Goal: Communication & Community: Answer question/provide support

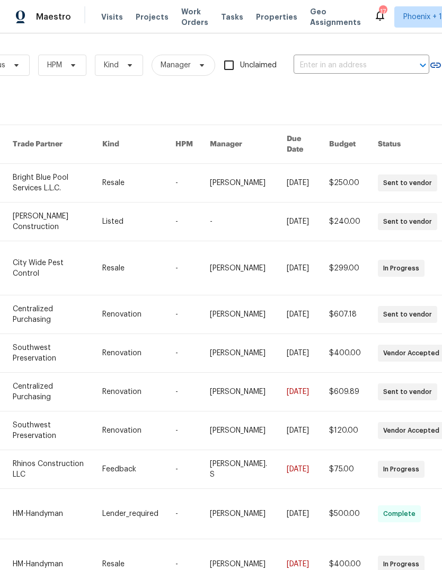
scroll to position [0, 154]
click at [337, 68] on input "text" at bounding box center [347, 65] width 106 height 16
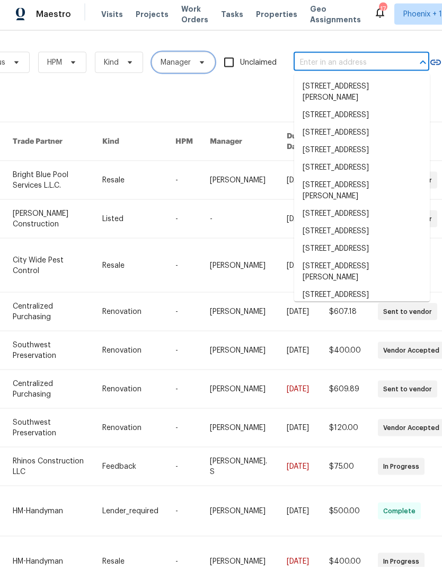
click at [198, 64] on icon at bounding box center [202, 65] width 8 height 8
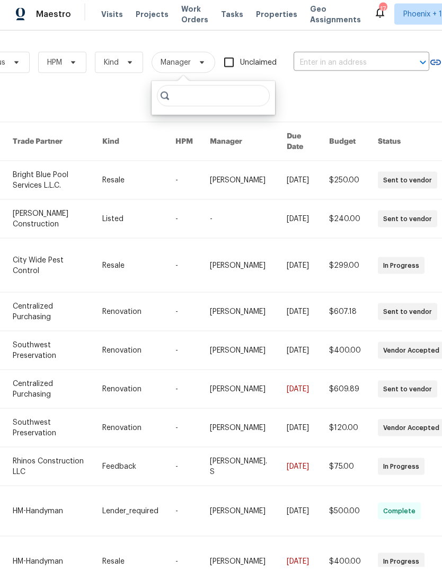
click at [100, 95] on div "Work Orders Vendor Status HPM Kind Manager Unclaimed ​ View Reno Index 141033 w…" at bounding box center [145, 329] width 599 height 575
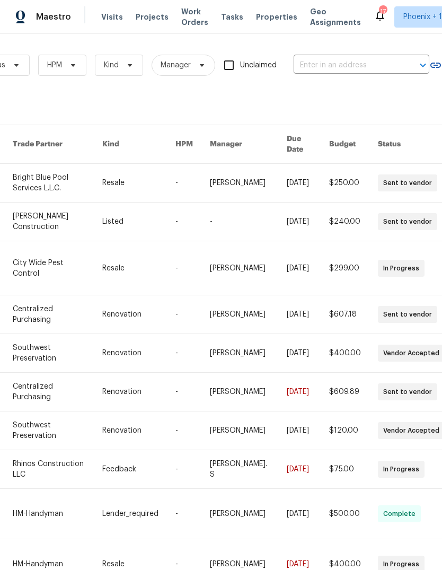
click at [186, 17] on span "Work Orders" at bounding box center [194, 16] width 27 height 21
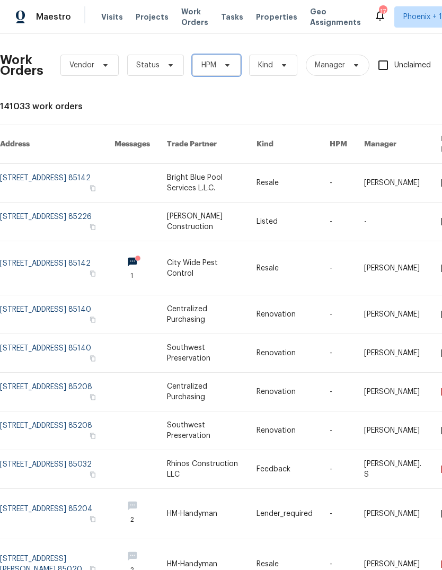
click at [225, 61] on icon at bounding box center [227, 65] width 8 height 8
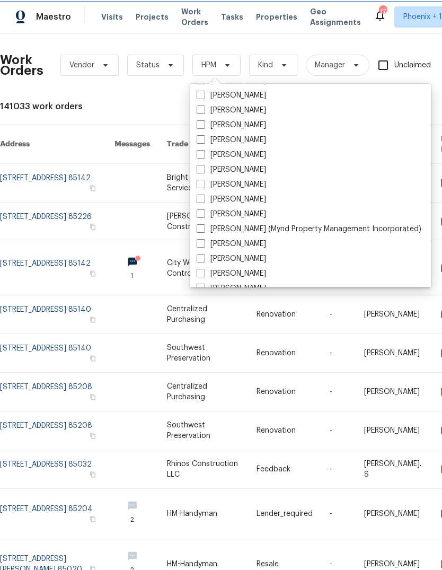
scroll to position [121, 0]
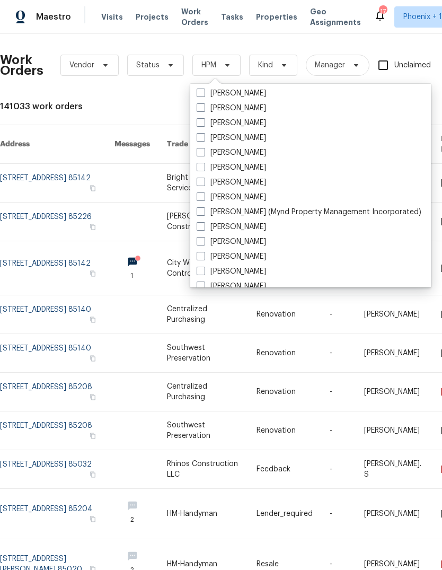
click at [200, 252] on span at bounding box center [201, 256] width 8 height 8
click at [200, 251] on input "[PERSON_NAME]" at bounding box center [200, 254] width 7 height 7
checkbox input "true"
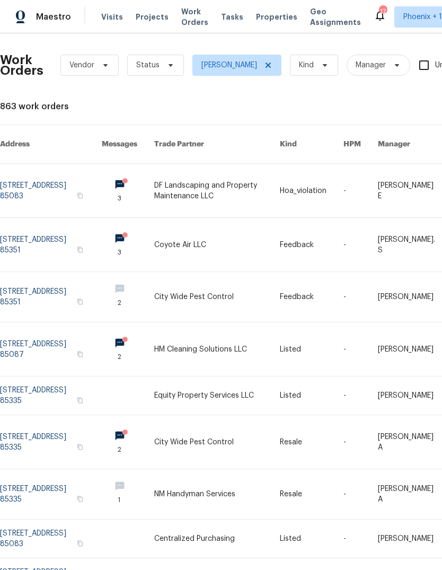
click at [200, 181] on link at bounding box center [217, 191] width 126 height 54
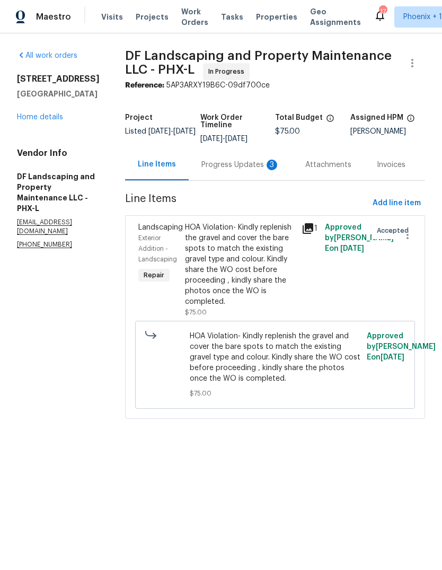
click at [240, 158] on div "Progress Updates 3" at bounding box center [241, 164] width 104 height 31
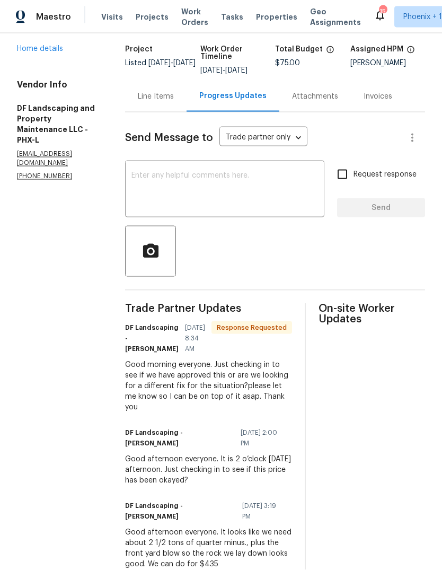
scroll to position [40, 0]
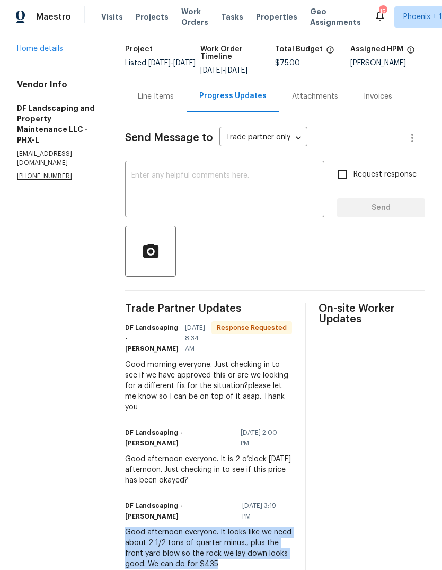
copy div "Good afternoon everyone. It looks like we need about 2 1/2 tons of quarter minu…"
click at [231, 172] on textarea at bounding box center [224, 190] width 187 height 37
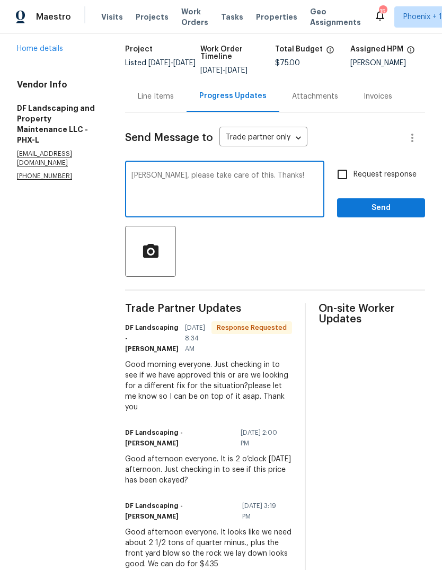
type textarea "[PERSON_NAME], please take care of this. Thanks!"
click at [384, 201] on span "Send" at bounding box center [381, 207] width 71 height 13
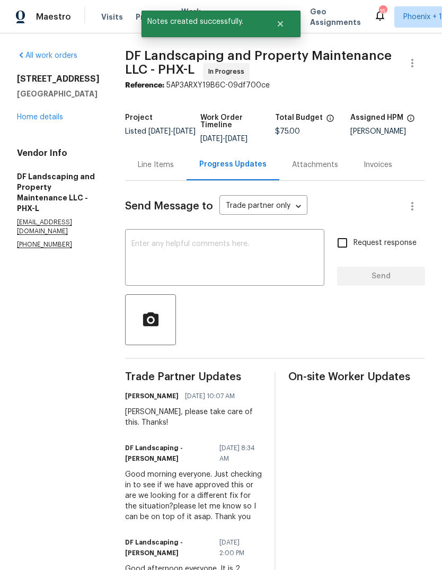
click at [159, 165] on div "Line Items" at bounding box center [156, 165] width 36 height 11
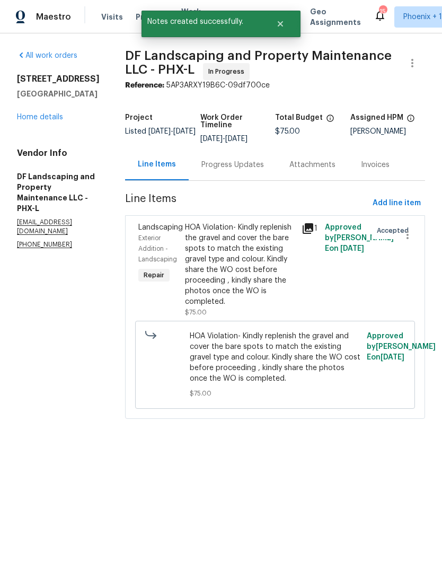
click at [243, 267] on div "HOA Violation- Kindly replenish the gravel and cover the bare spots to match th…" at bounding box center [240, 264] width 110 height 85
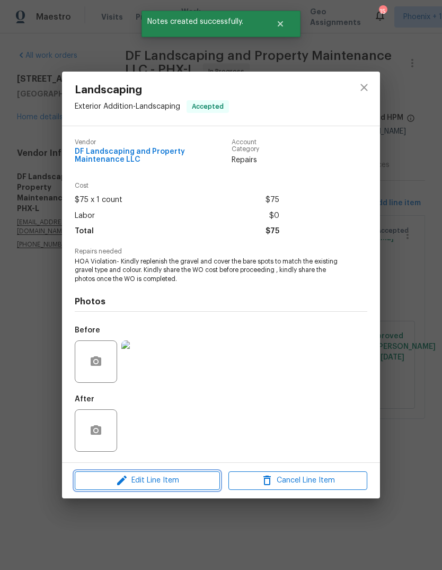
click at [188, 483] on span "Edit Line Item" at bounding box center [147, 480] width 139 height 13
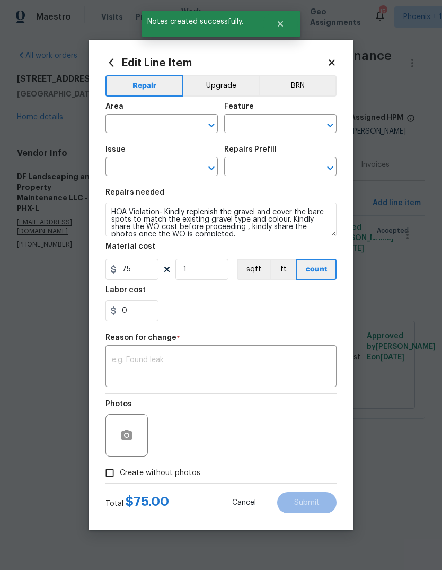
type input "Exterior Addition"
type input "Landscaping"
type input "Add a Task $1.00"
click at [216, 363] on textarea at bounding box center [221, 367] width 218 height 22
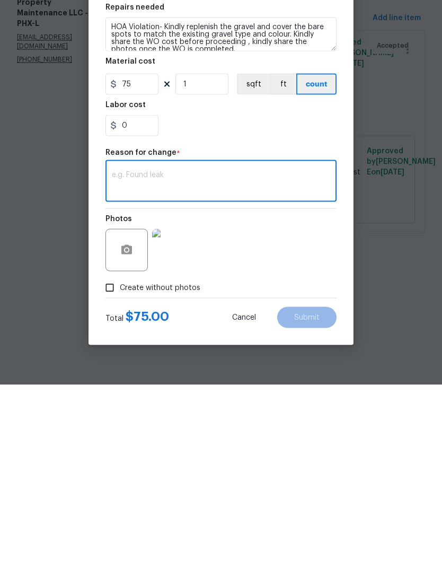
click at [130, 356] on textarea at bounding box center [221, 367] width 218 height 22
paste textarea "Good afternoon everyone. It looks like we need about 2 1/2 tons of quarter minu…"
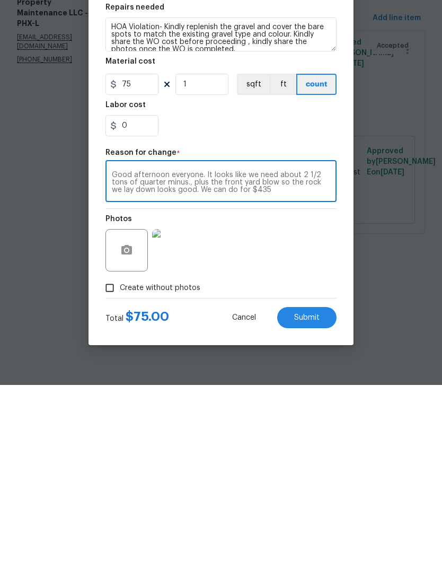
type textarea "Good afternoon everyone. It looks like we need about 2 1/2 tons of quarter minu…"
click at [150, 259] on input "75" at bounding box center [132, 269] width 53 height 21
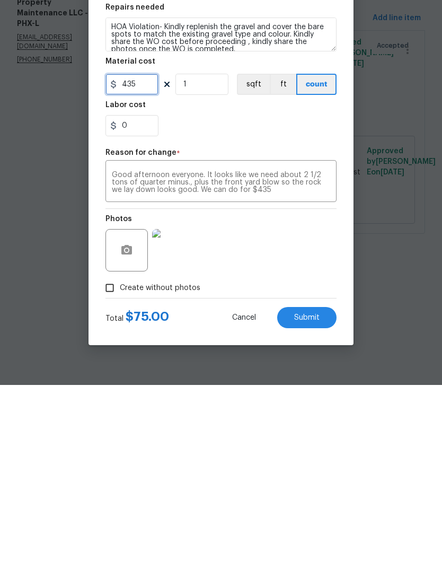
type input "435"
click at [308, 499] on span "Submit" at bounding box center [306, 503] width 25 height 8
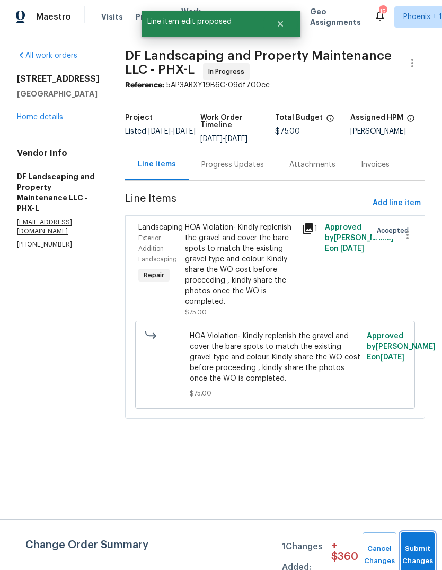
click at [414, 544] on button "Submit Changes" at bounding box center [418, 555] width 34 height 46
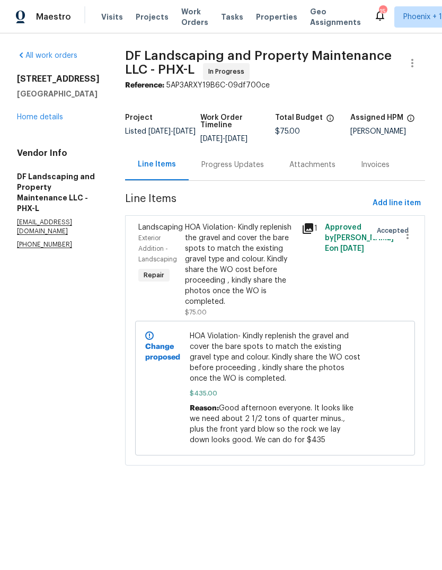
click at [193, 15] on span "Work Orders" at bounding box center [194, 16] width 27 height 21
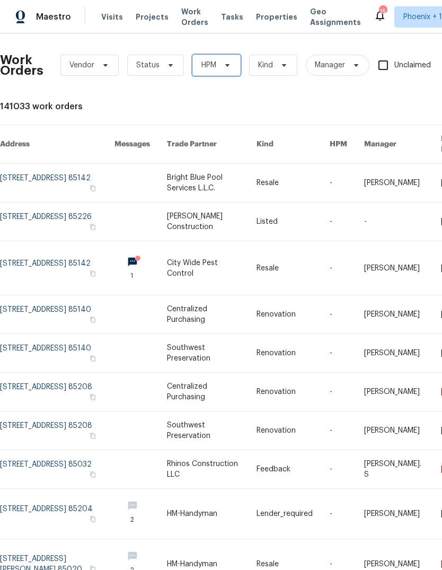
click at [228, 65] on icon at bounding box center [227, 65] width 4 height 3
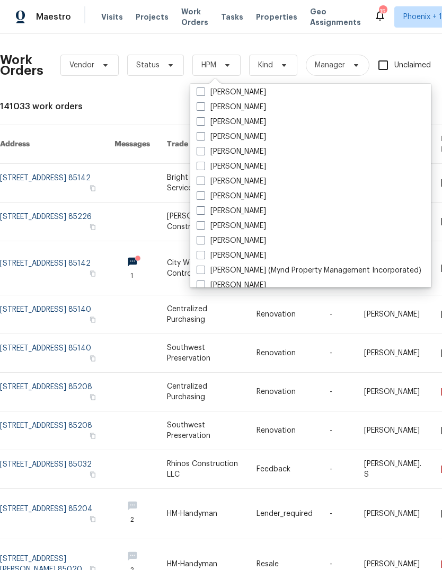
scroll to position [114, 0]
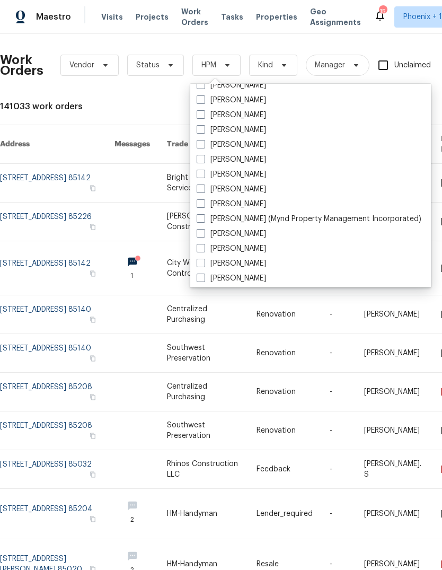
click at [203, 265] on span at bounding box center [201, 263] width 8 height 8
click at [203, 265] on input "[PERSON_NAME]" at bounding box center [200, 261] width 7 height 7
checkbox input "true"
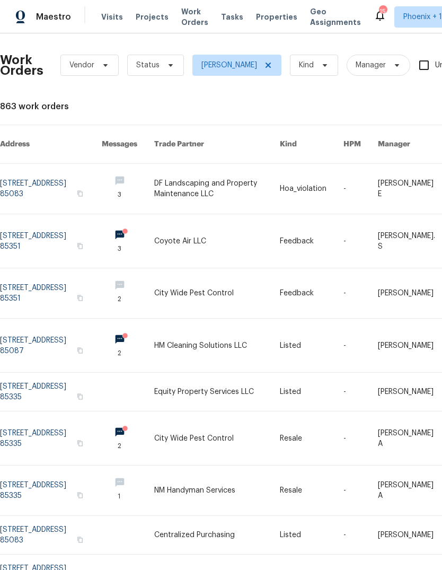
click at [209, 224] on link at bounding box center [217, 241] width 126 height 54
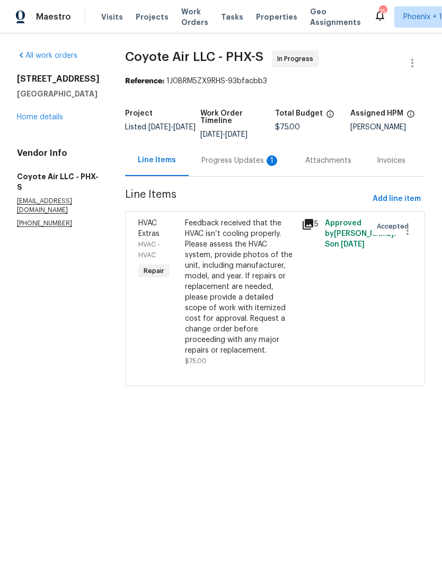
click at [216, 157] on div "Progress Updates 1" at bounding box center [240, 160] width 78 height 11
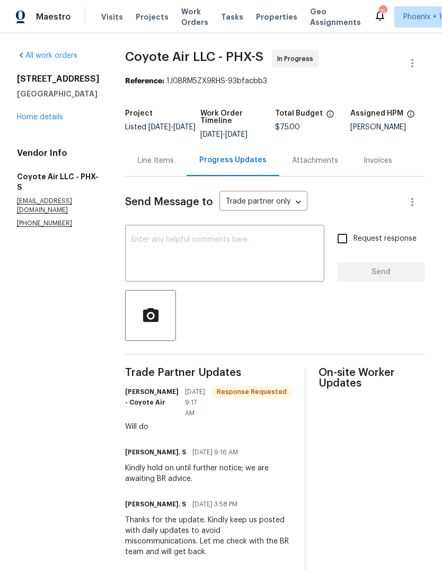
click at [187, 15] on span "Work Orders" at bounding box center [194, 16] width 27 height 21
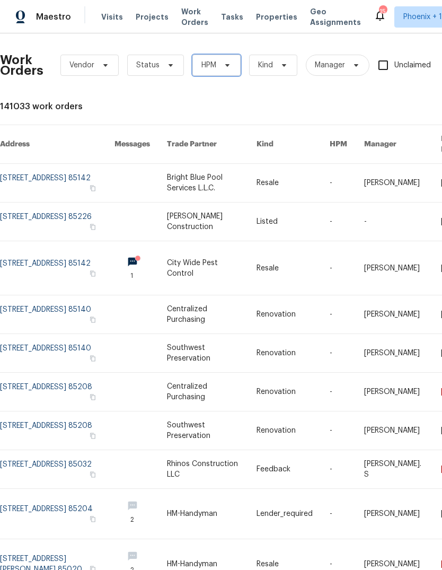
click at [229, 69] on icon at bounding box center [227, 65] width 8 height 8
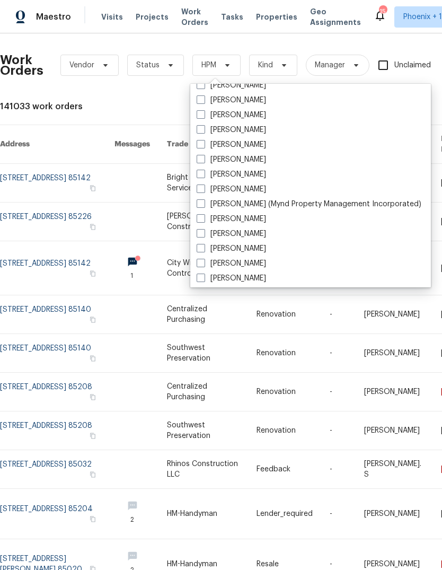
scroll to position [128, 0]
click at [199, 250] on span at bounding box center [201, 248] width 8 height 8
click at [199, 250] on input "[PERSON_NAME]" at bounding box center [200, 247] width 7 height 7
checkbox input "true"
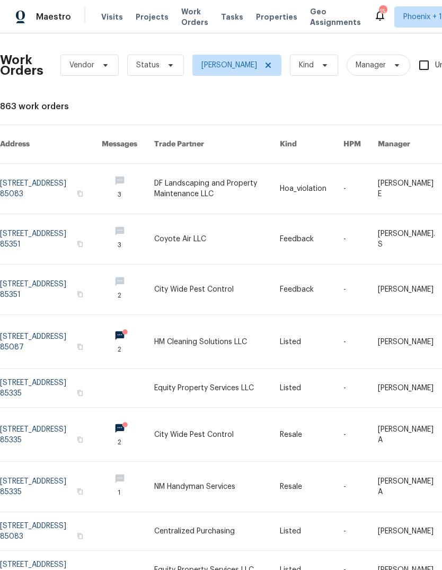
click at [238, 337] on link at bounding box center [217, 342] width 126 height 54
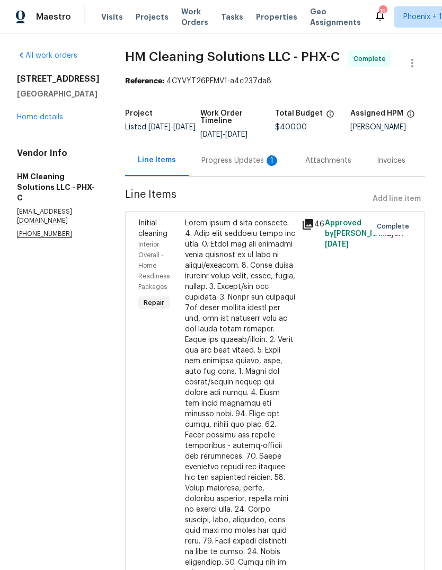
click at [232, 166] on div "Progress Updates 1" at bounding box center [240, 160] width 78 height 11
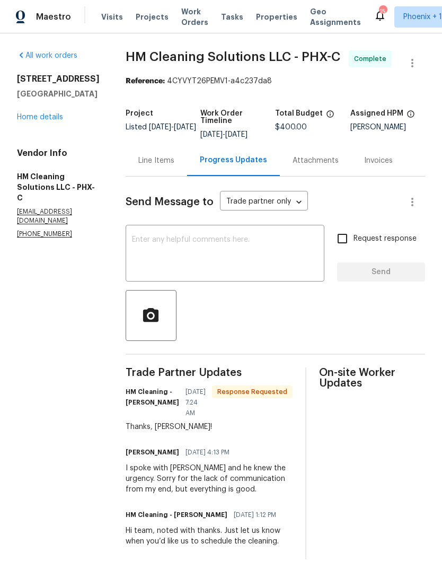
click at [251, 253] on textarea at bounding box center [225, 254] width 186 height 37
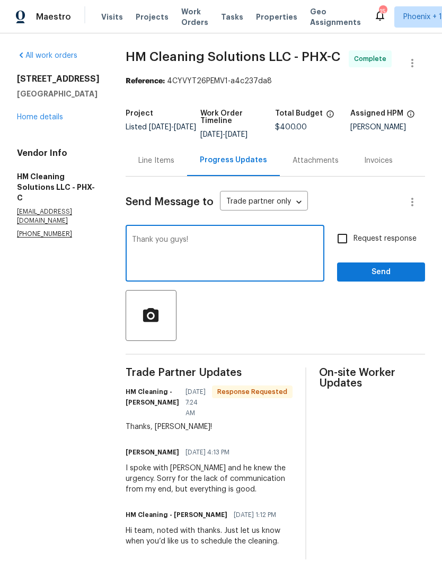
type textarea "Thank you guys!"
click at [392, 279] on span "Send" at bounding box center [381, 272] width 71 height 13
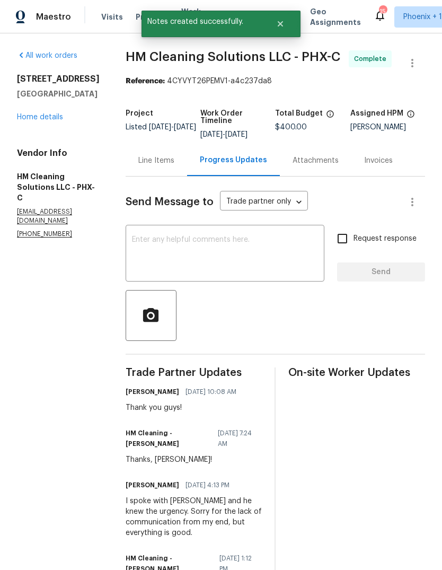
click at [128, 116] on div "All work orders [STREET_ADDRESS] Home details Vendor Info HM Cleaning Solutions…" at bounding box center [221, 337] width 442 height 608
click at [280, 25] on icon "Close" at bounding box center [280, 24] width 8 height 8
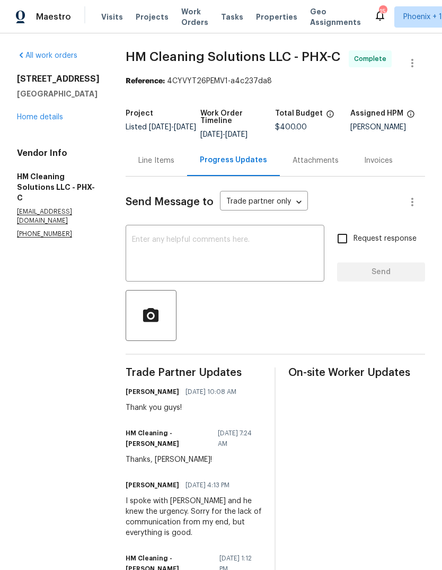
click at [188, 15] on span "Work Orders" at bounding box center [194, 16] width 27 height 21
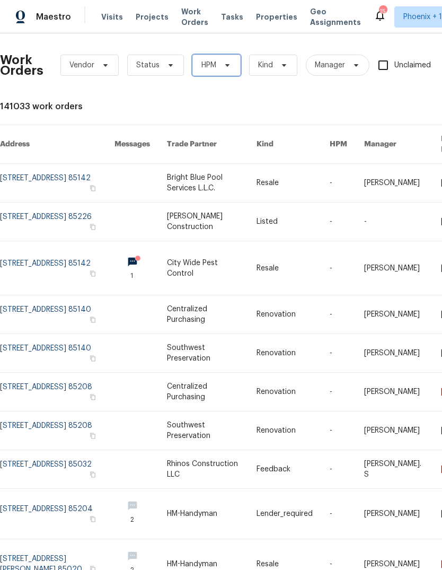
click at [233, 67] on span "HPM" at bounding box center [216, 65] width 48 height 21
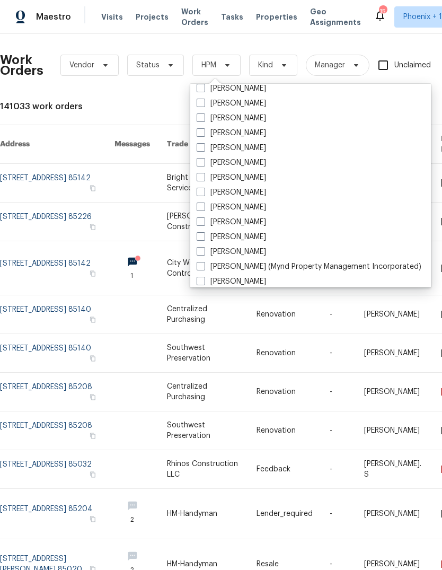
scroll to position [117, 0]
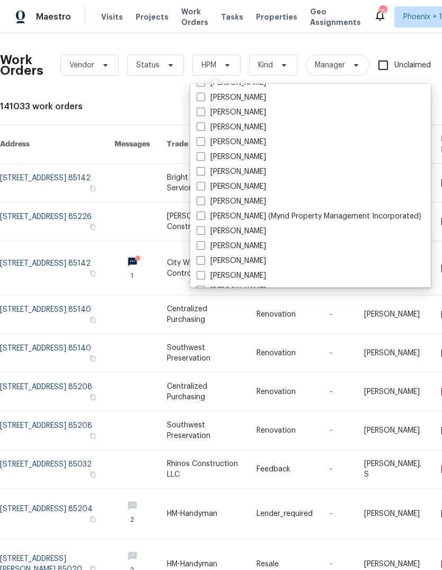
click at [199, 260] on span at bounding box center [201, 260] width 8 height 8
click at [199, 260] on input "[PERSON_NAME]" at bounding box center [200, 259] width 7 height 7
checkbox input "true"
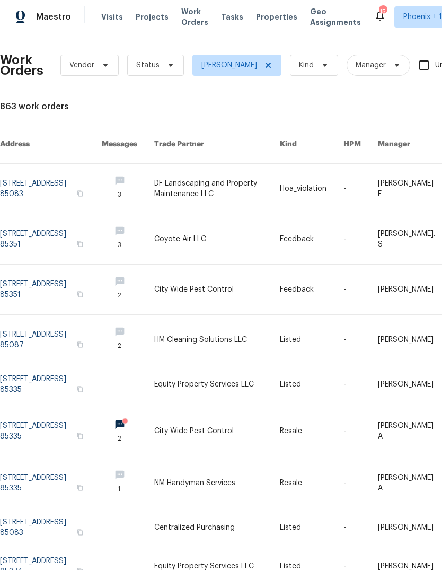
click at [210, 424] on link at bounding box center [217, 431] width 126 height 54
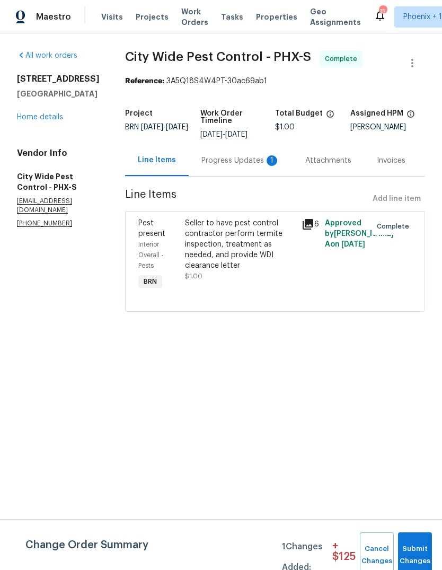
click at [232, 163] on div "Progress Updates 1" at bounding box center [240, 160] width 78 height 11
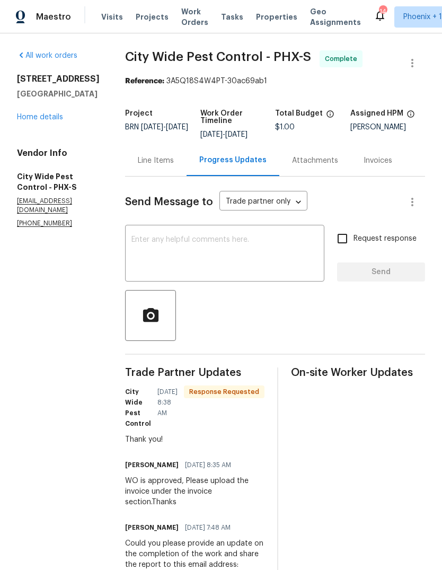
click at [159, 162] on div "Line Items" at bounding box center [156, 160] width 36 height 11
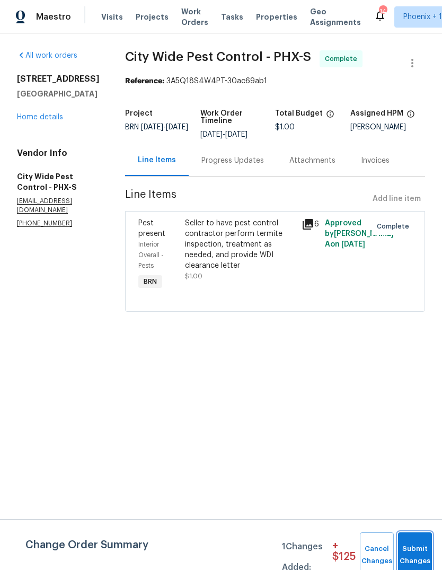
click at [414, 549] on span "Submit Changes" at bounding box center [414, 555] width 23 height 24
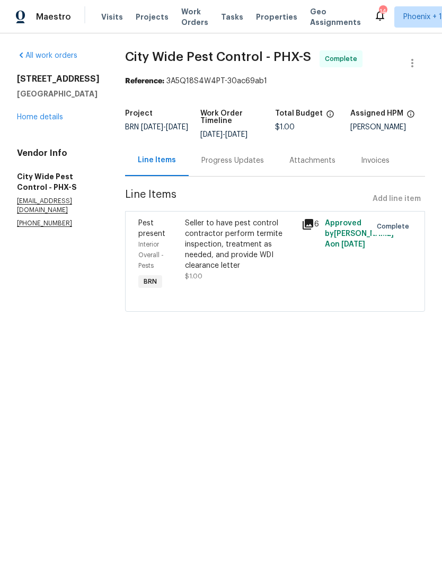
click at [182, 17] on span "Work Orders" at bounding box center [194, 16] width 27 height 21
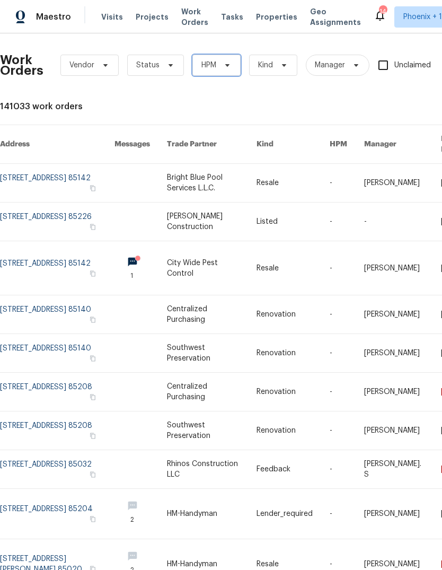
click at [230, 73] on span "HPM" at bounding box center [216, 65] width 48 height 21
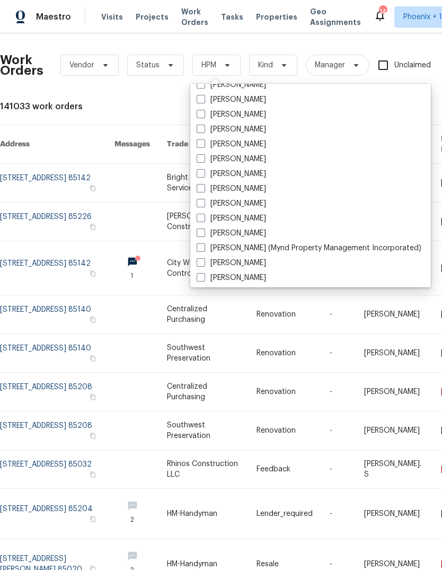
scroll to position [97, 0]
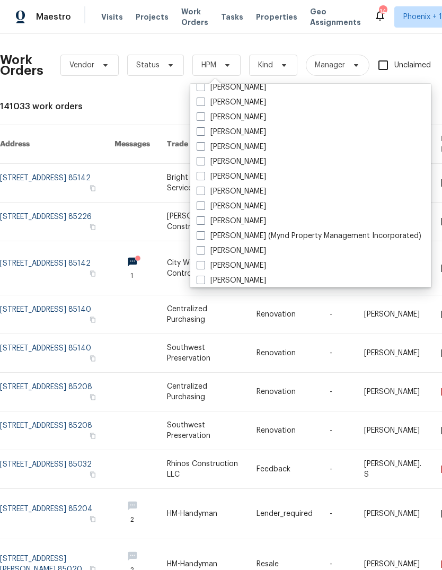
click at [201, 269] on label "[PERSON_NAME]" at bounding box center [231, 265] width 69 height 11
click at [201, 267] on input "[PERSON_NAME]" at bounding box center [200, 263] width 7 height 7
checkbox input "true"
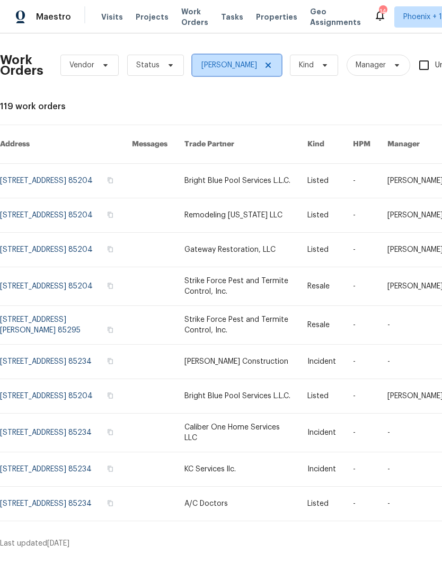
click at [264, 66] on icon at bounding box center [268, 65] width 8 height 8
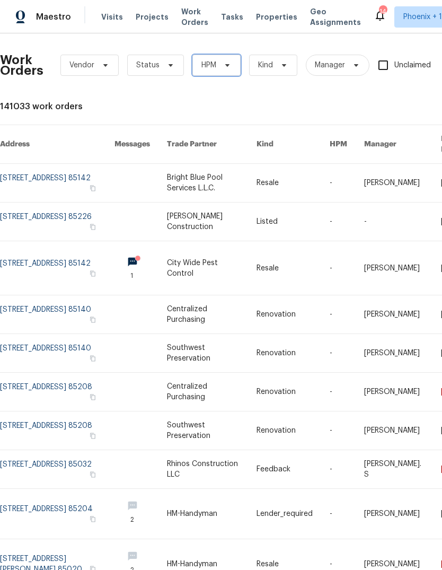
click at [230, 67] on icon at bounding box center [227, 65] width 8 height 8
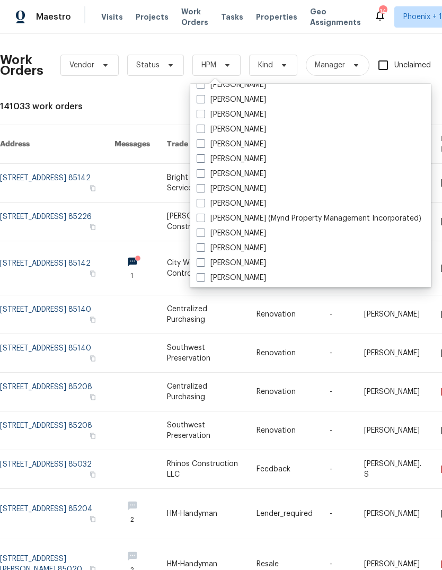
scroll to position [133, 0]
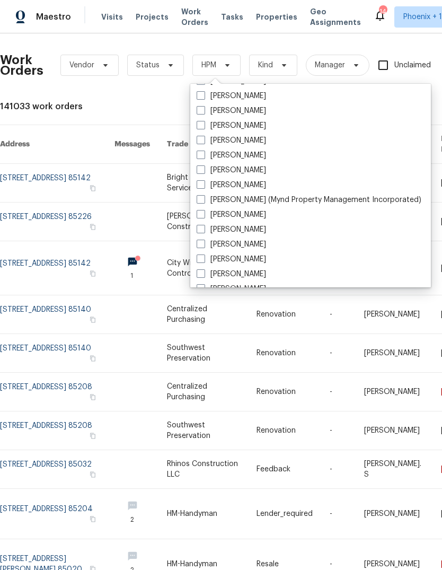
click at [201, 242] on span at bounding box center [201, 244] width 8 height 8
click at [201, 242] on input "[PERSON_NAME]" at bounding box center [200, 242] width 7 height 7
checkbox input "true"
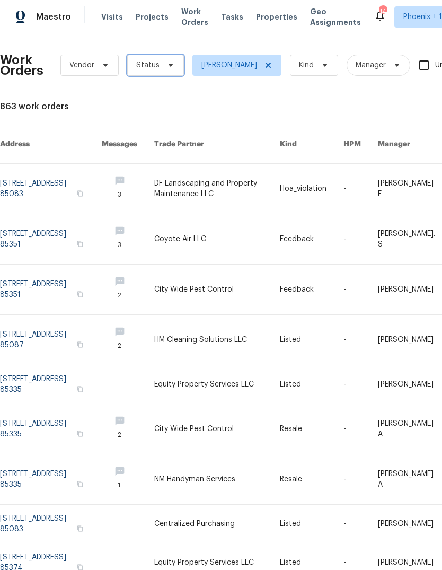
click at [170, 67] on icon at bounding box center [170, 65] width 8 height 8
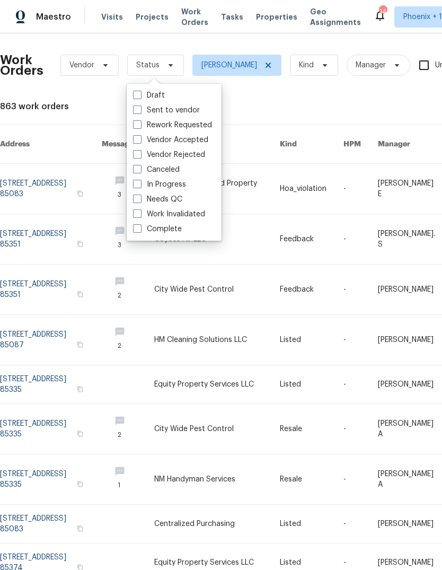
click at [134, 199] on span at bounding box center [137, 199] width 8 height 8
click at [134, 199] on input "Needs QC" at bounding box center [136, 197] width 7 height 7
checkbox input "true"
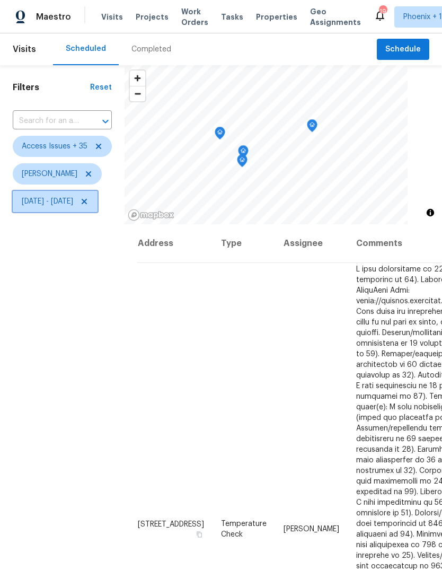
click at [73, 207] on span "[DATE] - [DATE]" at bounding box center [47, 201] width 51 height 11
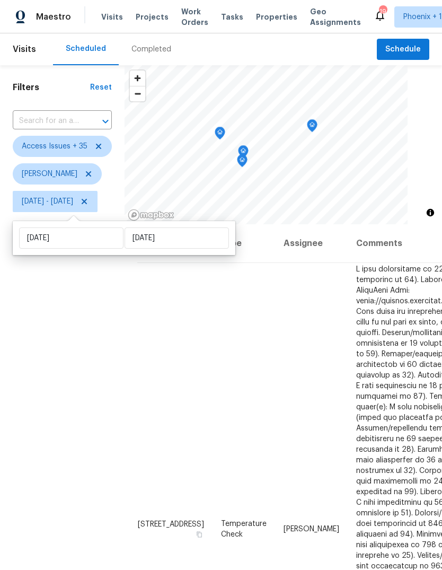
click at [76, 349] on div "Filters Reset ​ Access Issues + 35 [PERSON_NAME][DATE] - [DATE]" at bounding box center [62, 372] width 125 height 615
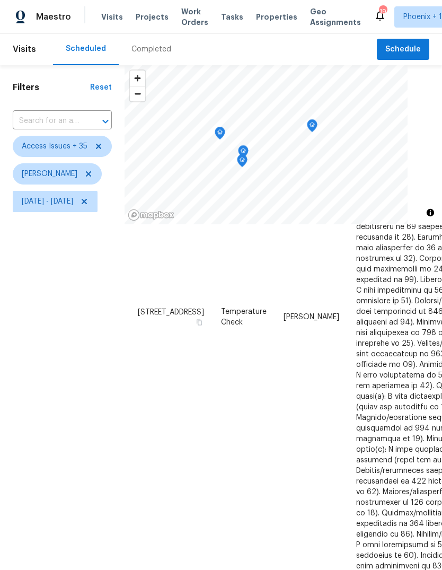
scroll to position [213, 0]
click at [222, 134] on icon "Map marker" at bounding box center [219, 132] width 3 height 3
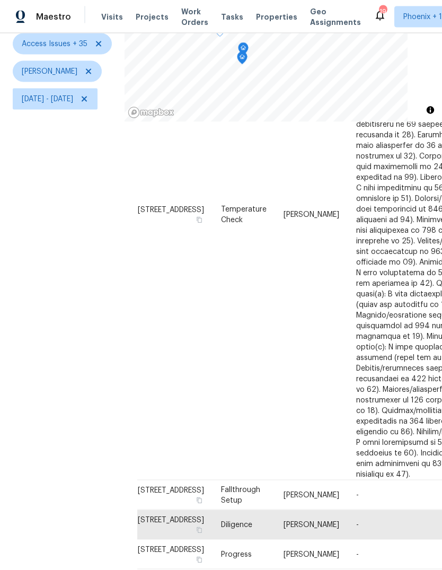
scroll to position [40, 0]
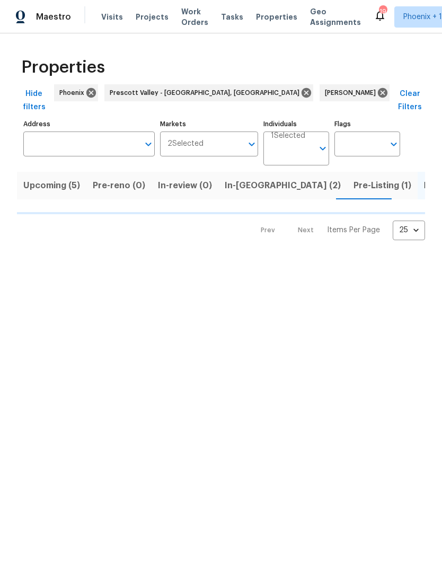
click at [235, 178] on span "In-reno (2)" at bounding box center [283, 185] width 116 height 15
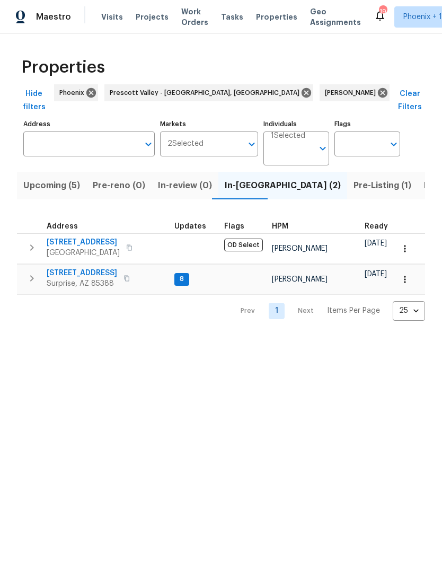
click at [36, 273] on icon "button" at bounding box center [31, 278] width 13 height 13
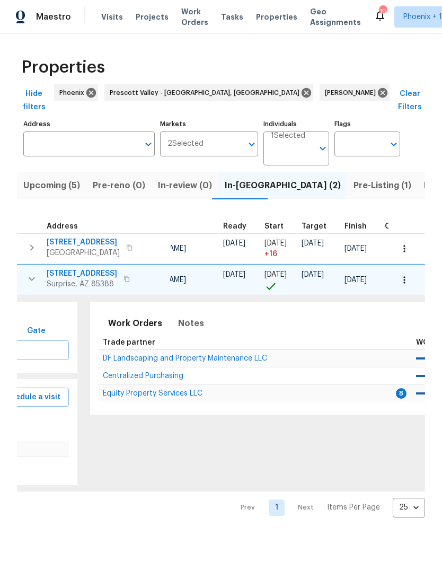
scroll to position [0, 143]
click at [163, 390] on span "Equity Property Services LLC" at bounding box center [152, 393] width 100 height 7
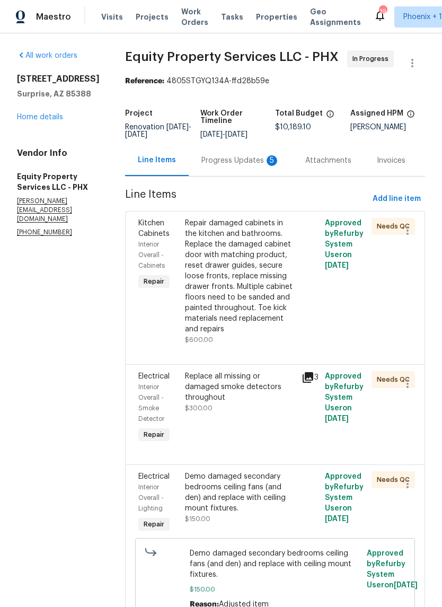
click at [216, 164] on div "Progress Updates 5" at bounding box center [240, 160] width 78 height 11
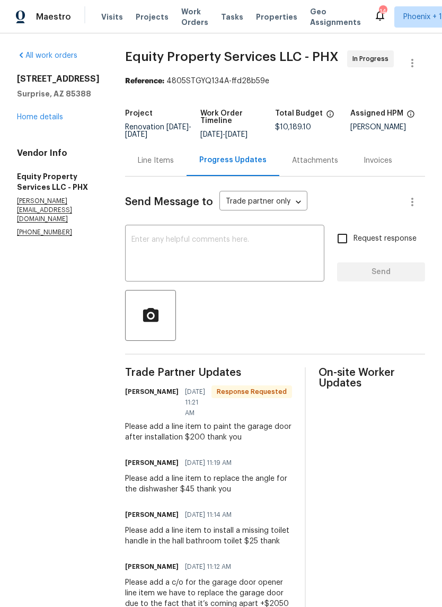
click at [204, 237] on textarea at bounding box center [224, 254] width 187 height 37
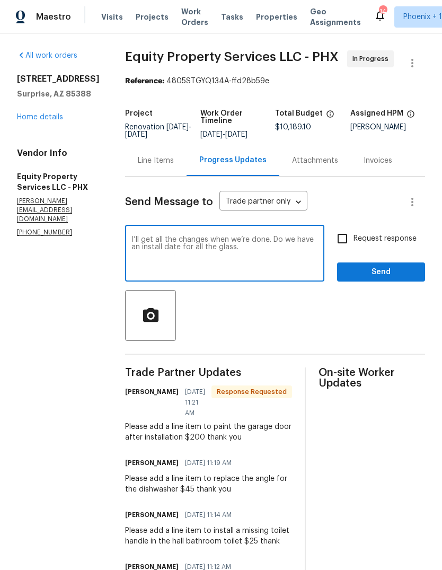
type textarea "I’ll get all the changes when we’re done. Do we have an install date for all th…"
click at [393, 271] on span "Send" at bounding box center [381, 272] width 71 height 13
